Goal: Communication & Community: Answer question/provide support

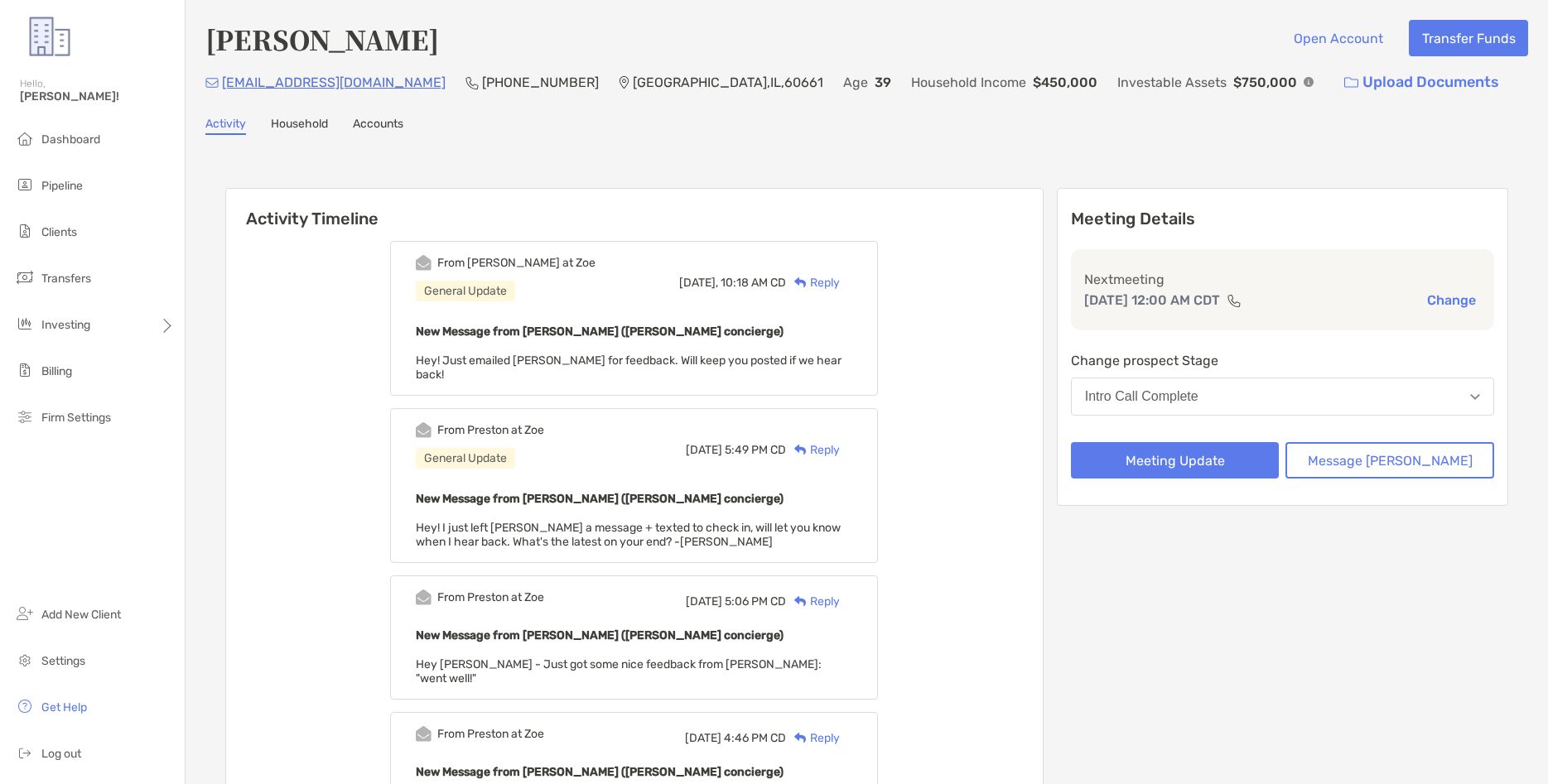
click at [840, 285] on div "Reply" at bounding box center [813, 283] width 54 height 17
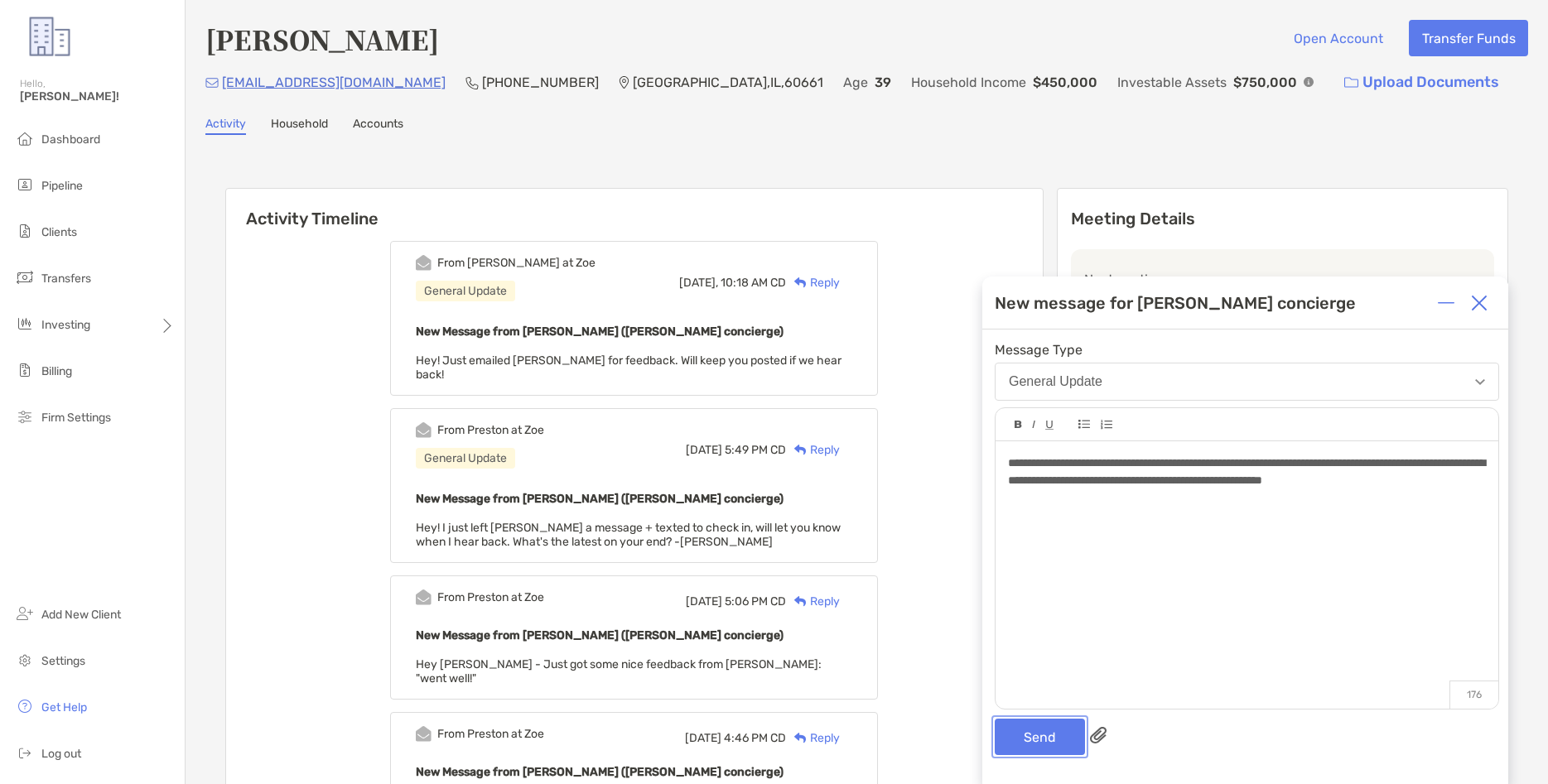
click at [1057, 731] on button "Send" at bounding box center [1039, 737] width 90 height 36
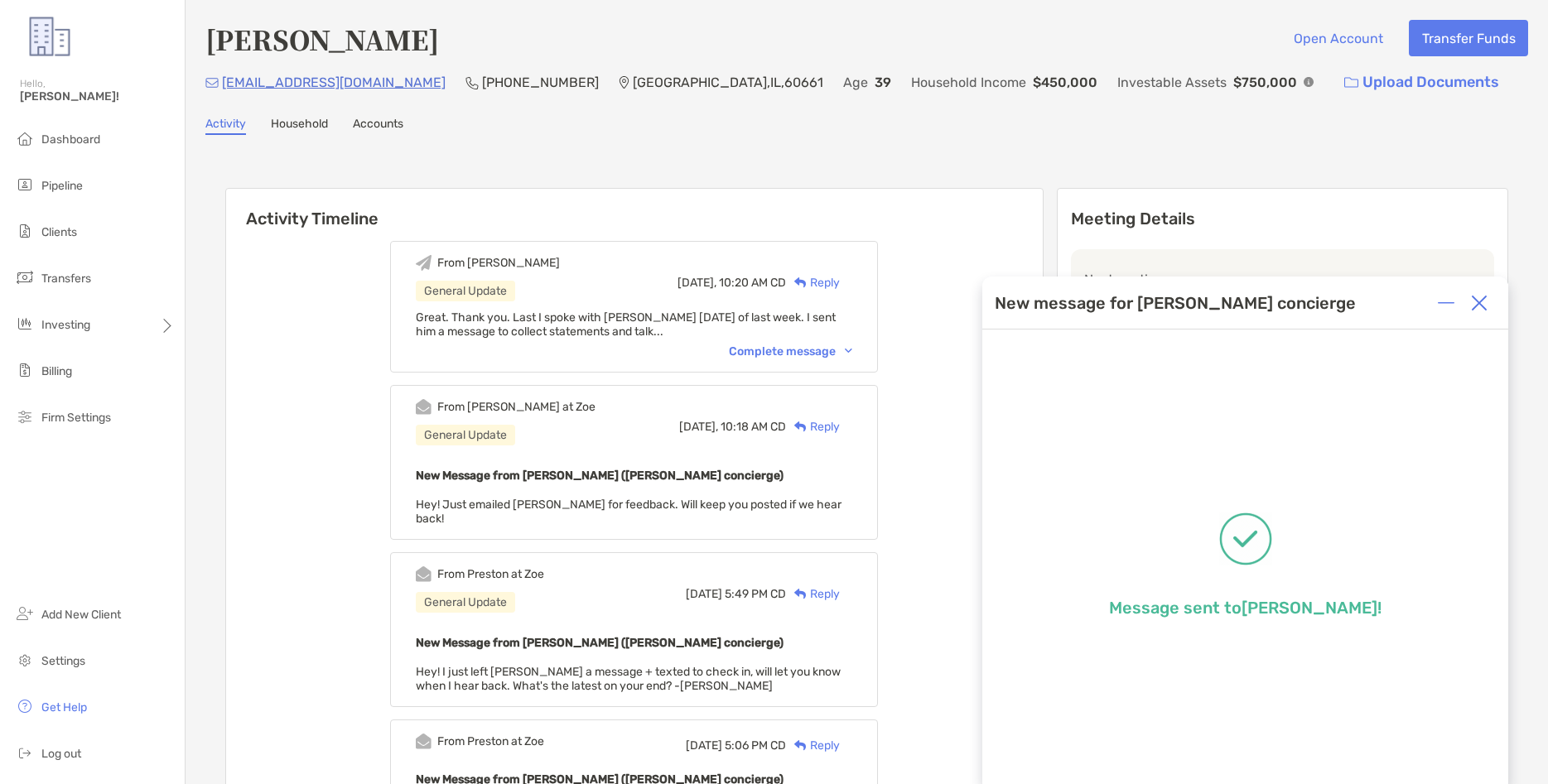
click at [1473, 311] on img at bounding box center [1479, 303] width 16 height 16
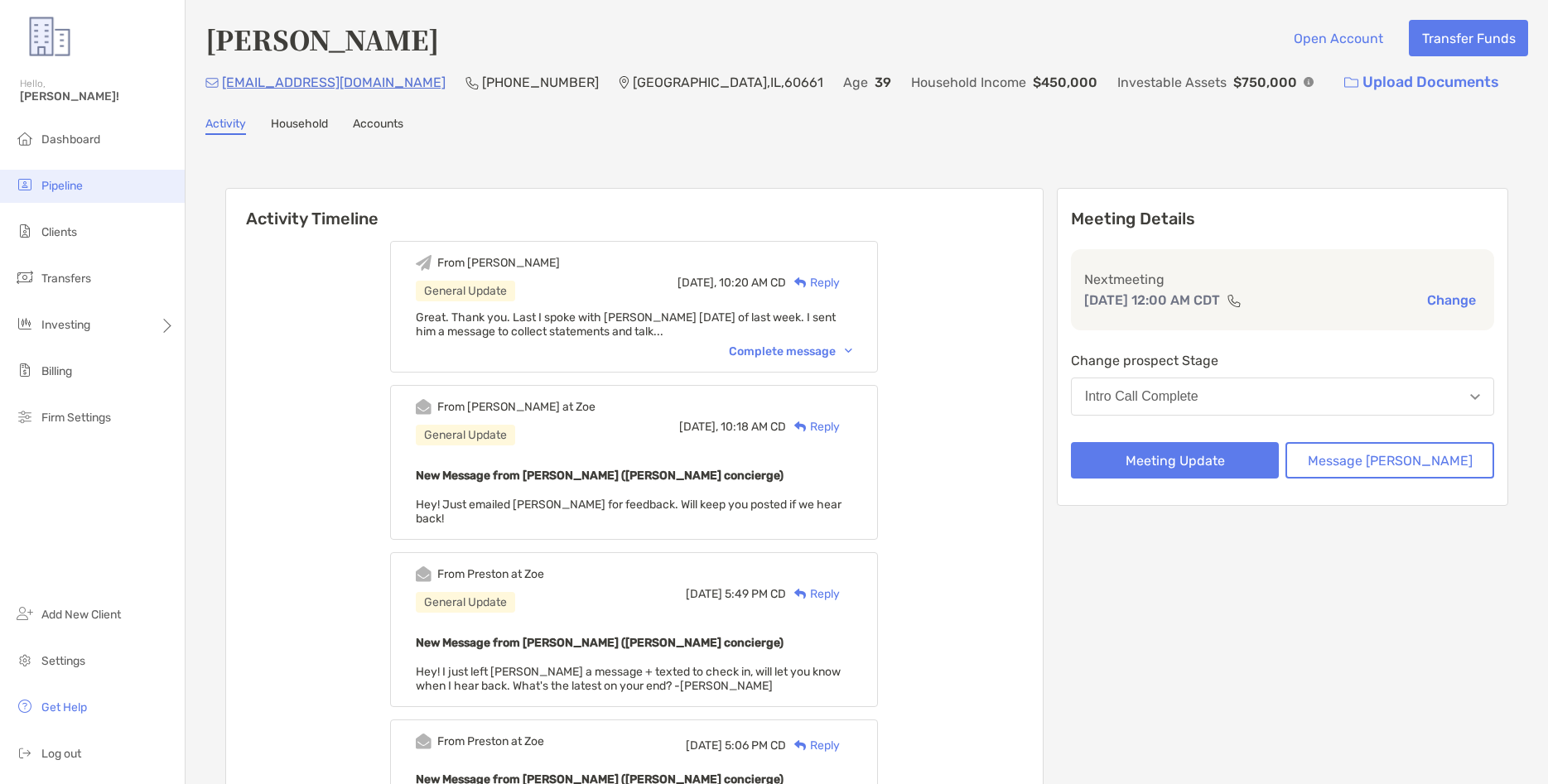
click at [60, 184] on span "Pipeline" at bounding box center [62, 186] width 41 height 14
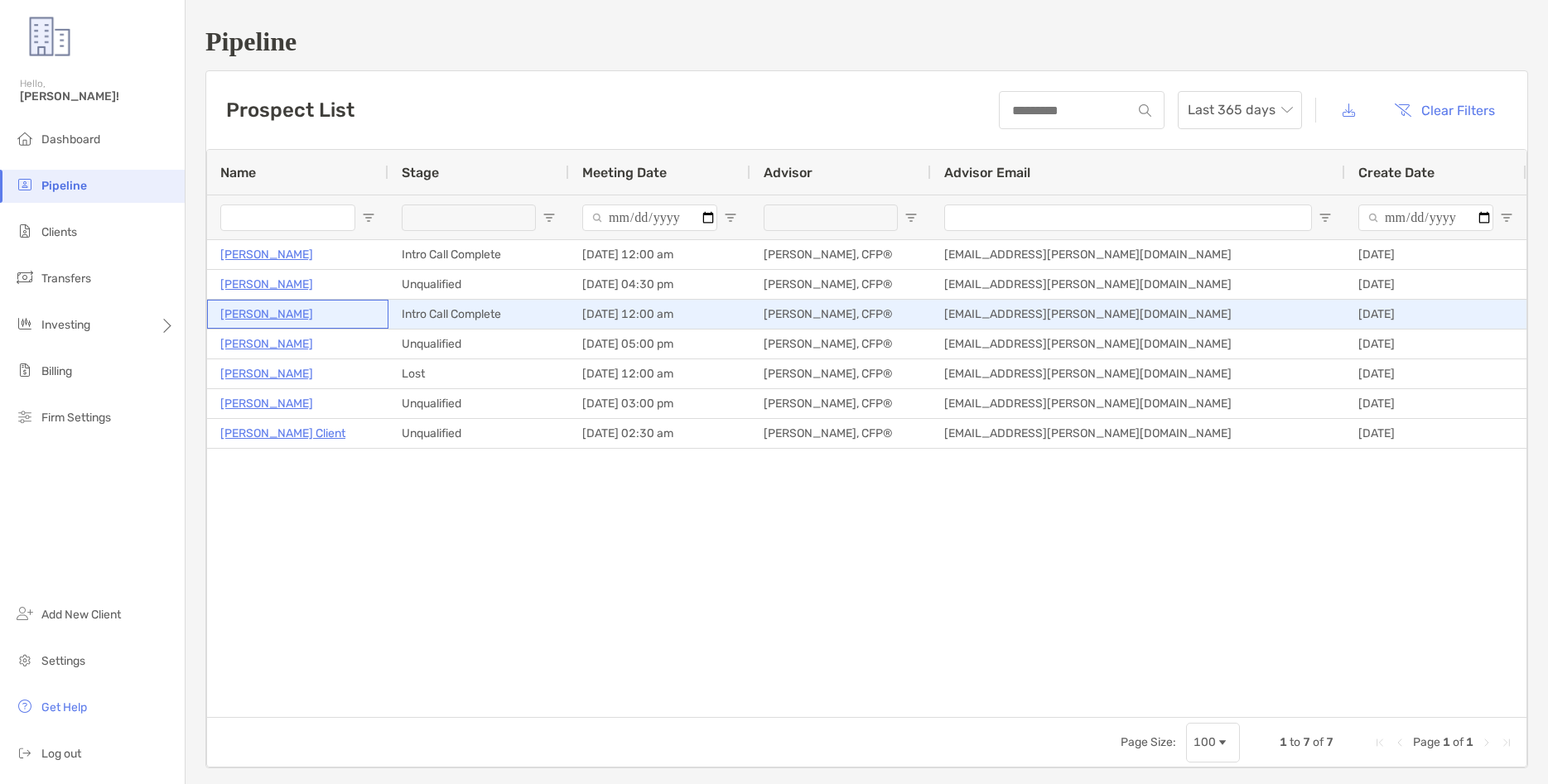
click at [258, 317] on p "[PERSON_NAME]" at bounding box center [267, 314] width 93 height 21
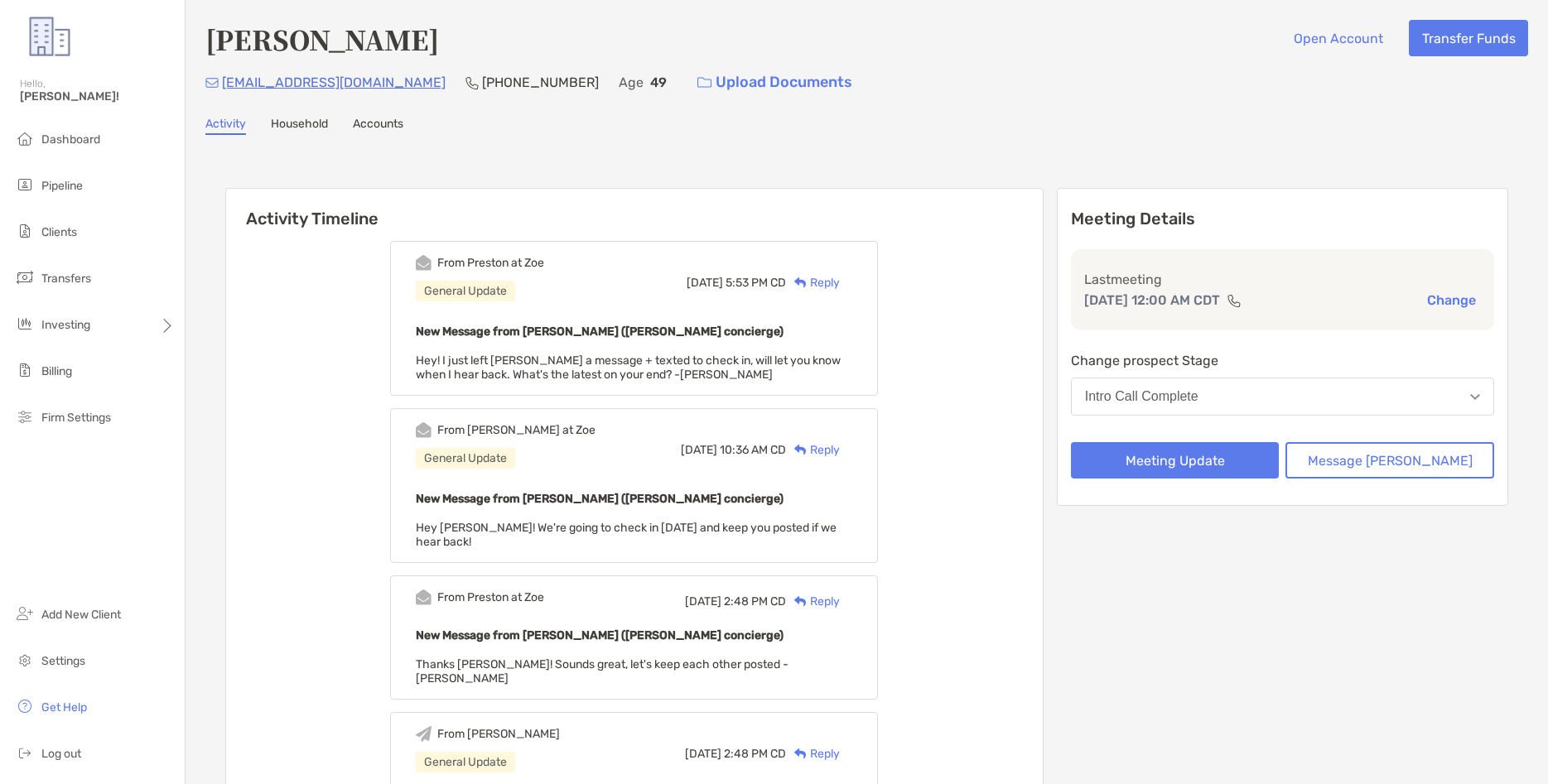
click at [807, 280] on img at bounding box center [801, 282] width 12 height 11
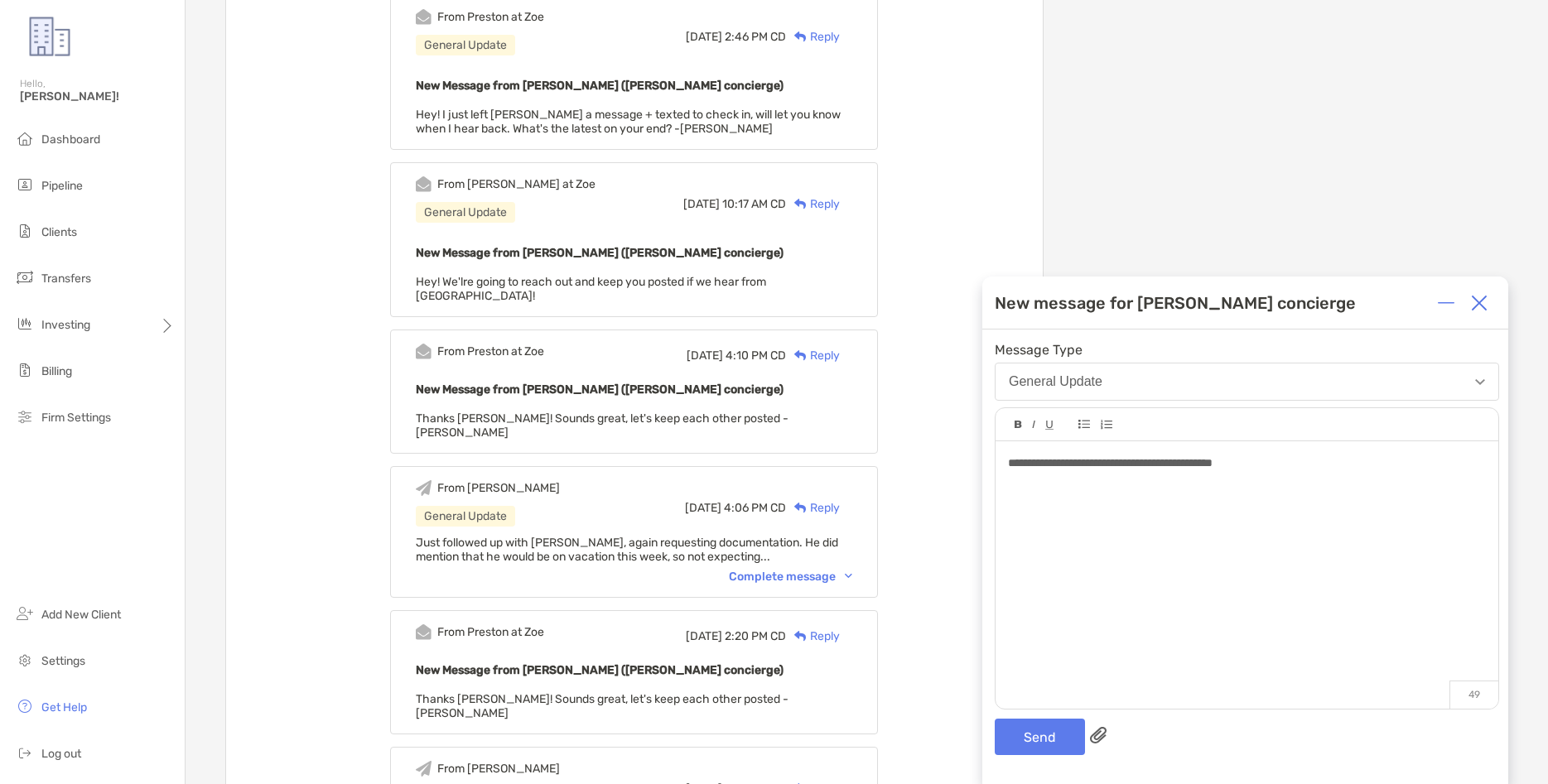
scroll to position [849, 0]
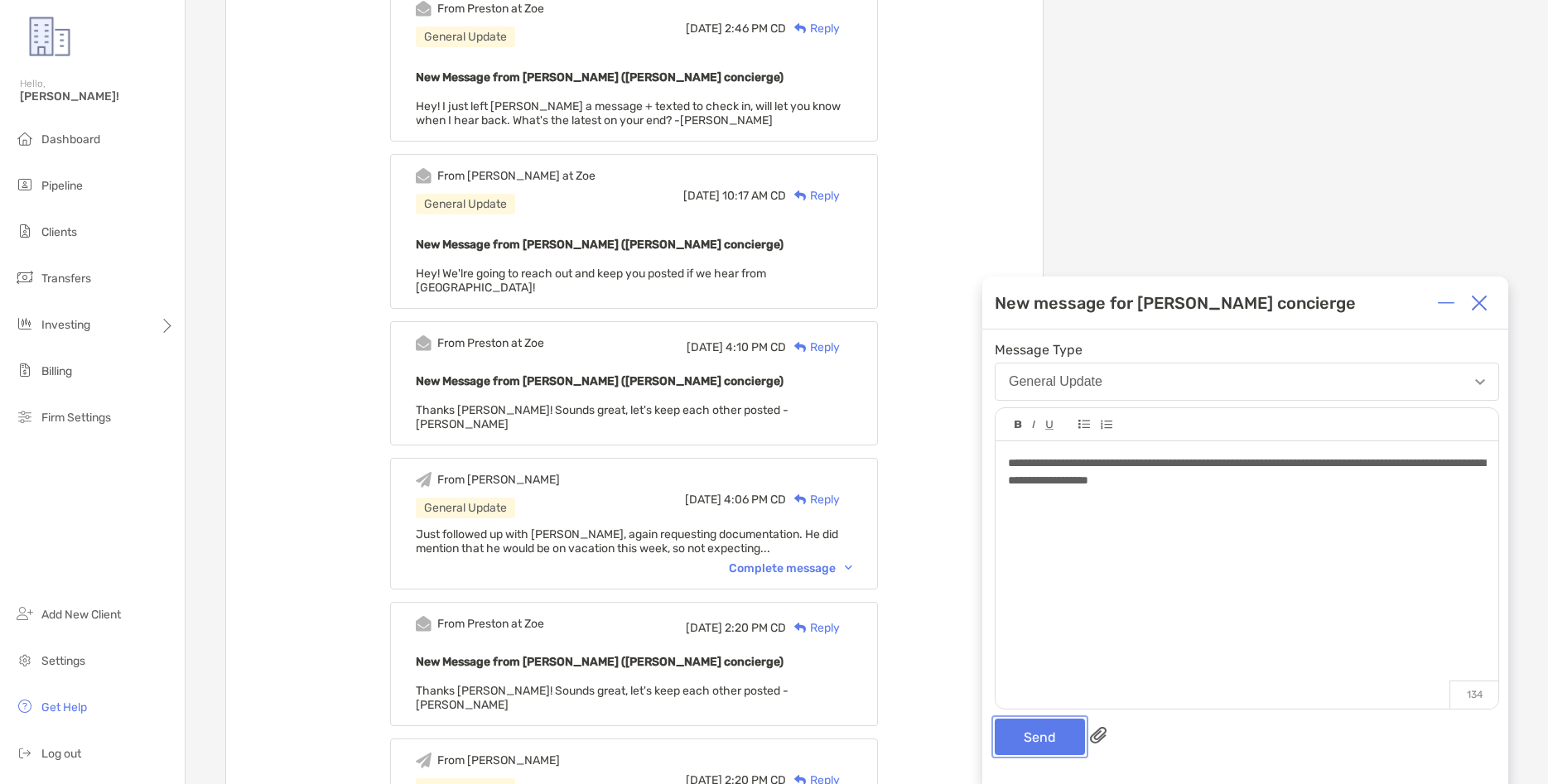
click at [1028, 735] on button "Send" at bounding box center [1039, 737] width 90 height 36
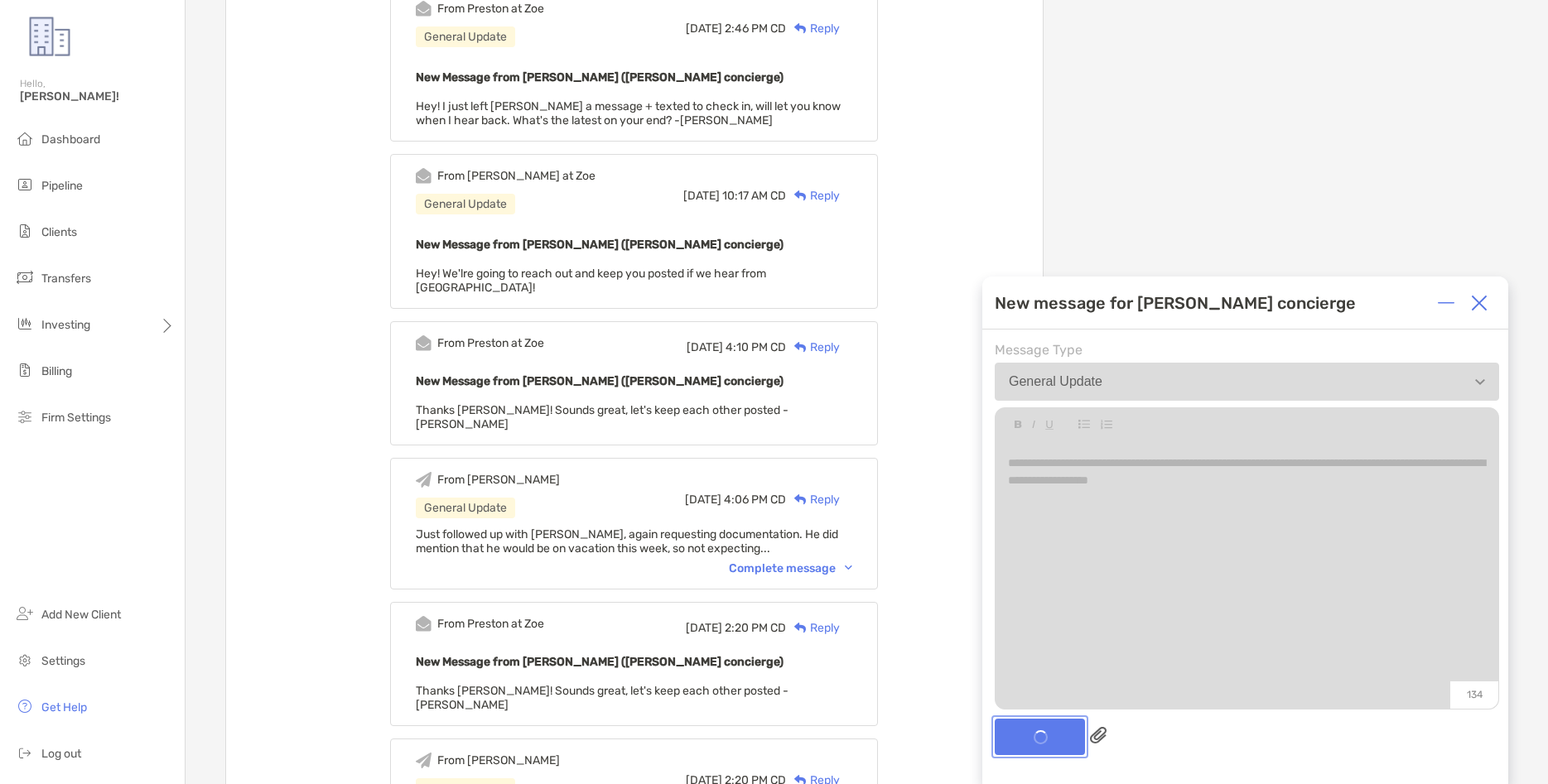
scroll to position [974, 0]
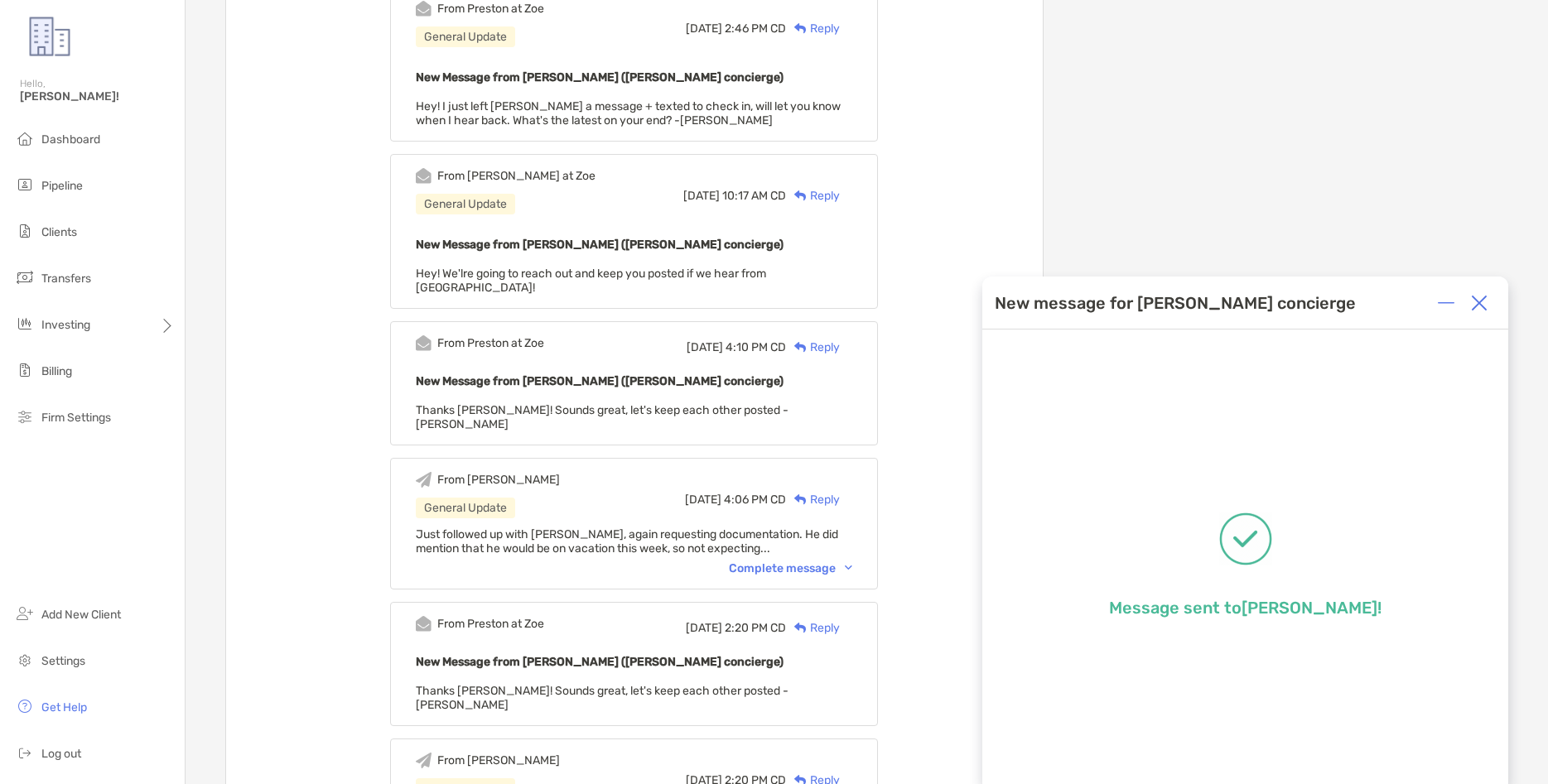
click at [1479, 309] on img at bounding box center [1479, 303] width 16 height 16
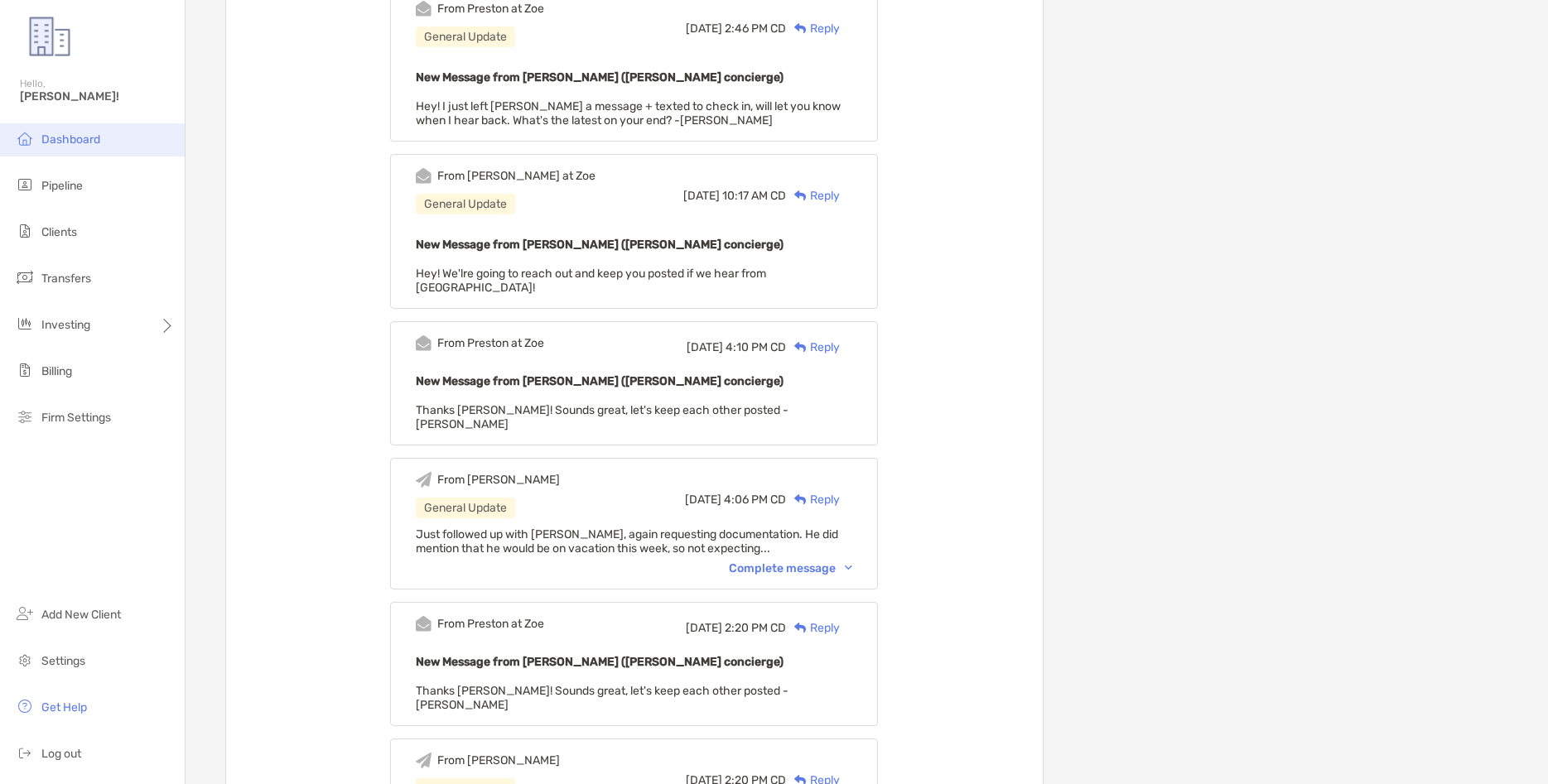
click at [84, 142] on span "Dashboard" at bounding box center [70, 139] width 59 height 14
